Goal: Find specific fact: Find specific fact

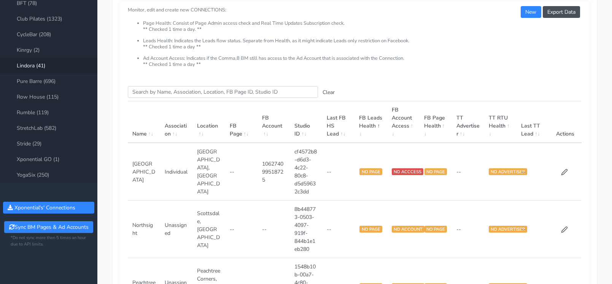
scroll to position [57, 0]
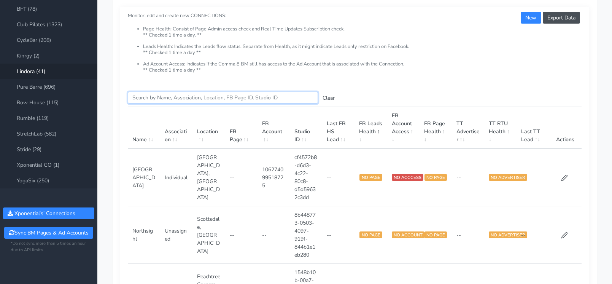
click at [167, 98] on input "Search this table" at bounding box center [223, 98] width 190 height 12
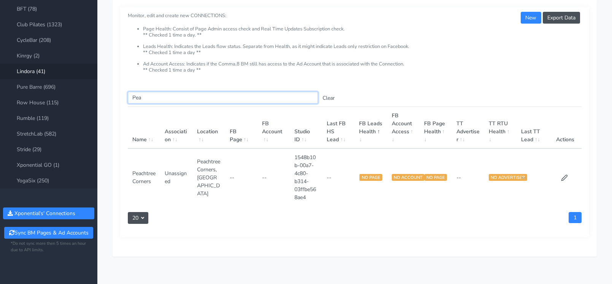
type input "Pea"
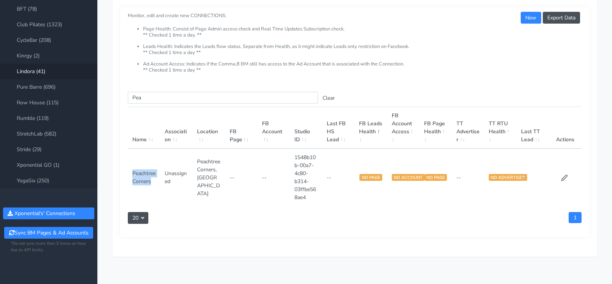
drag, startPoint x: 133, startPoint y: 173, endPoint x: 156, endPoint y: 182, distance: 24.8
click at [156, 182] on td "Peachtree Corners" at bounding box center [144, 176] width 32 height 57
copy td "Peachtree Corners"
drag, startPoint x: 294, startPoint y: 157, endPoint x: 312, endPoint y: 194, distance: 41.3
click at [312, 194] on td "1548b10b-00a7-4c80-b314-03ffbe568ae4" at bounding box center [306, 176] width 32 height 57
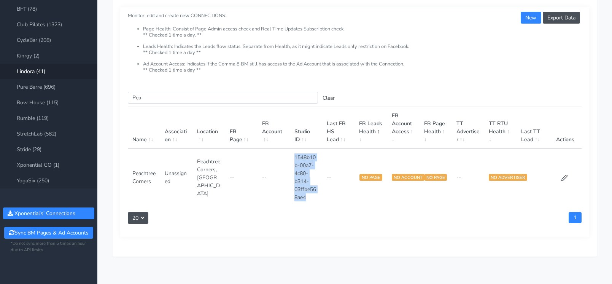
copy td "1548b10b-00a7-4c80-b314-03ffbe568ae4"
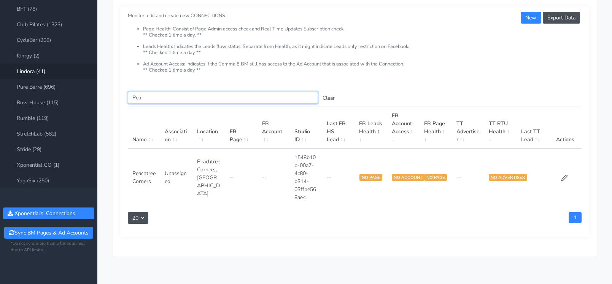
drag, startPoint x: 141, startPoint y: 95, endPoint x: 128, endPoint y: 94, distance: 13.1
click at [130, 94] on input "Pea" at bounding box center [223, 98] width 190 height 12
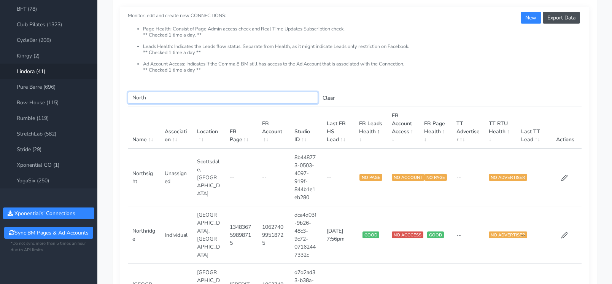
type input "North"
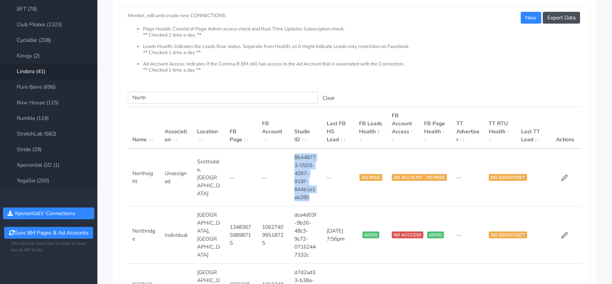
drag, startPoint x: 302, startPoint y: 158, endPoint x: 316, endPoint y: 195, distance: 39.4
click at [316, 195] on td "8b448773-0503-4097-919f-844b1e1eb280" at bounding box center [306, 177] width 32 height 58
copy td "8b448773-0503-4097-919f-844b1e1eb280"
